Goal: Information Seeking & Learning: Find specific fact

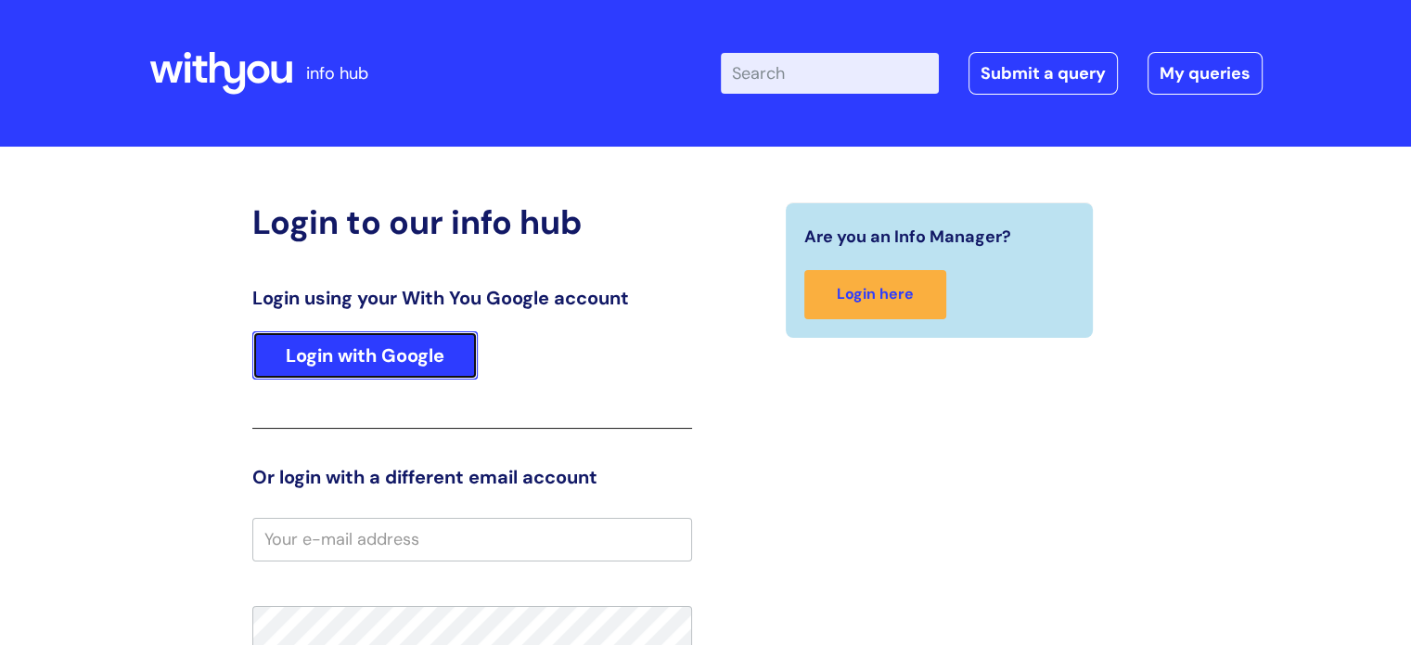
click at [303, 358] on link "Login with Google" at bounding box center [364, 355] width 225 height 48
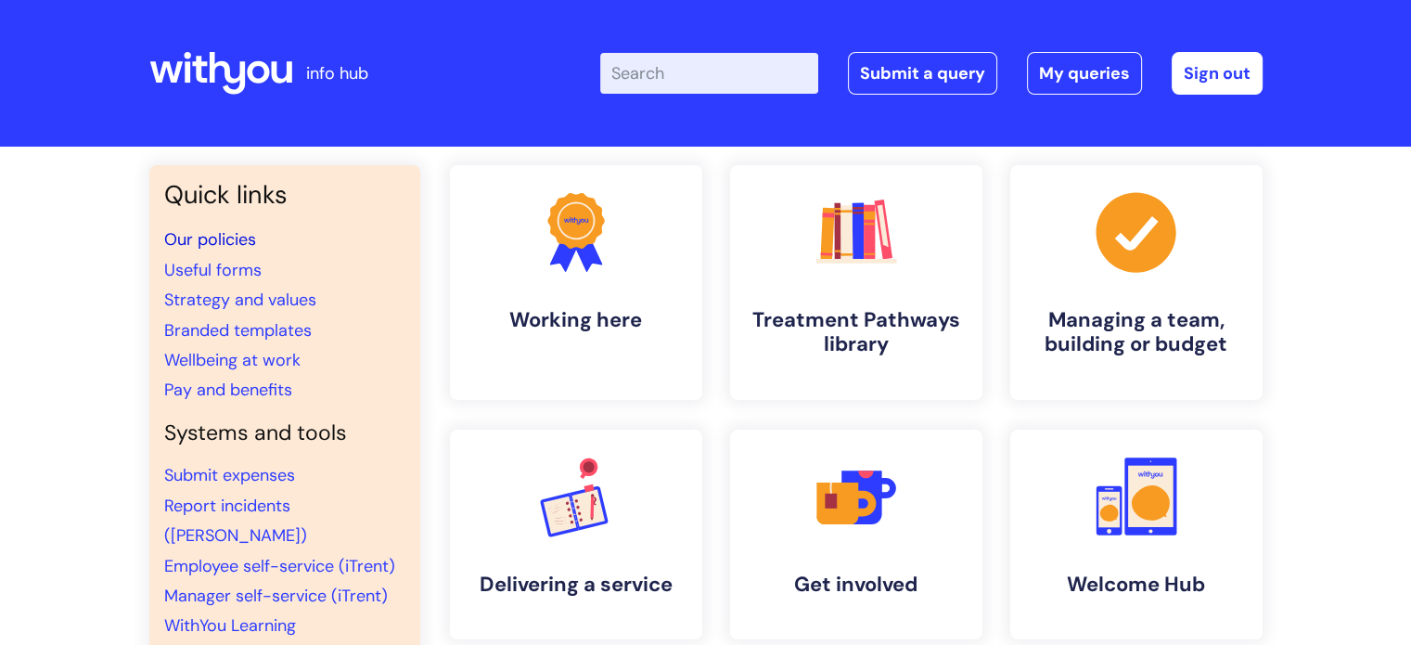
click at [215, 244] on link "Our policies" at bounding box center [210, 239] width 92 height 22
click at [214, 233] on link "Our policies" at bounding box center [210, 239] width 92 height 22
click at [639, 81] on input "Enter your search term here..." at bounding box center [709, 73] width 218 height 41
type input "hr policies"
click button "Search" at bounding box center [0, 0] width 0 height 0
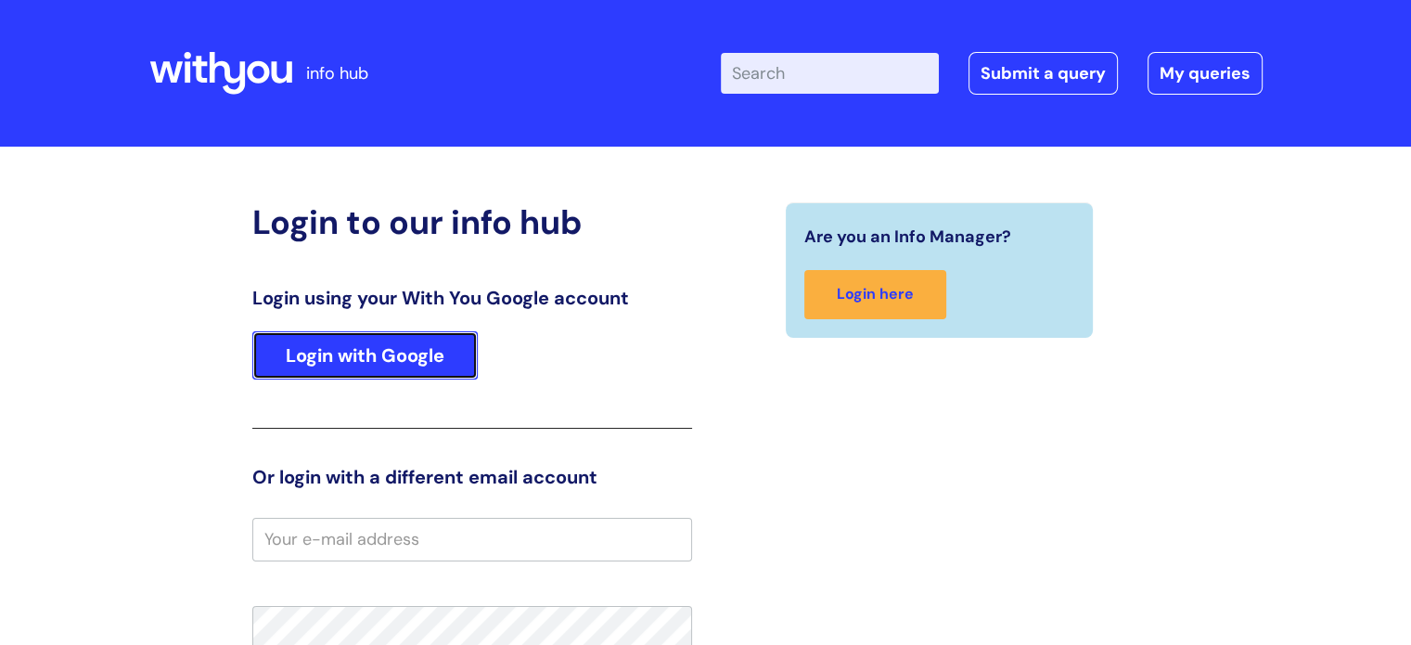
click at [392, 349] on link "Login with Google" at bounding box center [364, 355] width 225 height 48
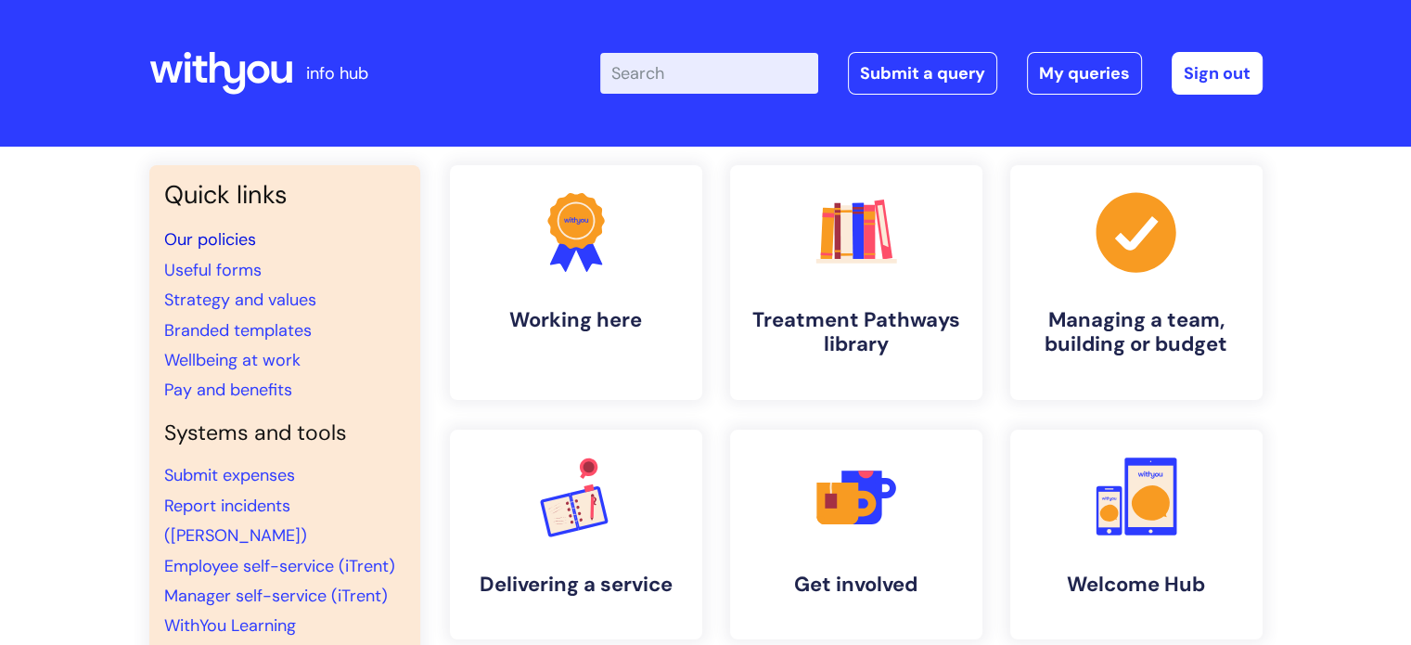
click at [204, 238] on link "Our policies" at bounding box center [210, 239] width 92 height 22
